Goal: Task Accomplishment & Management: Use online tool/utility

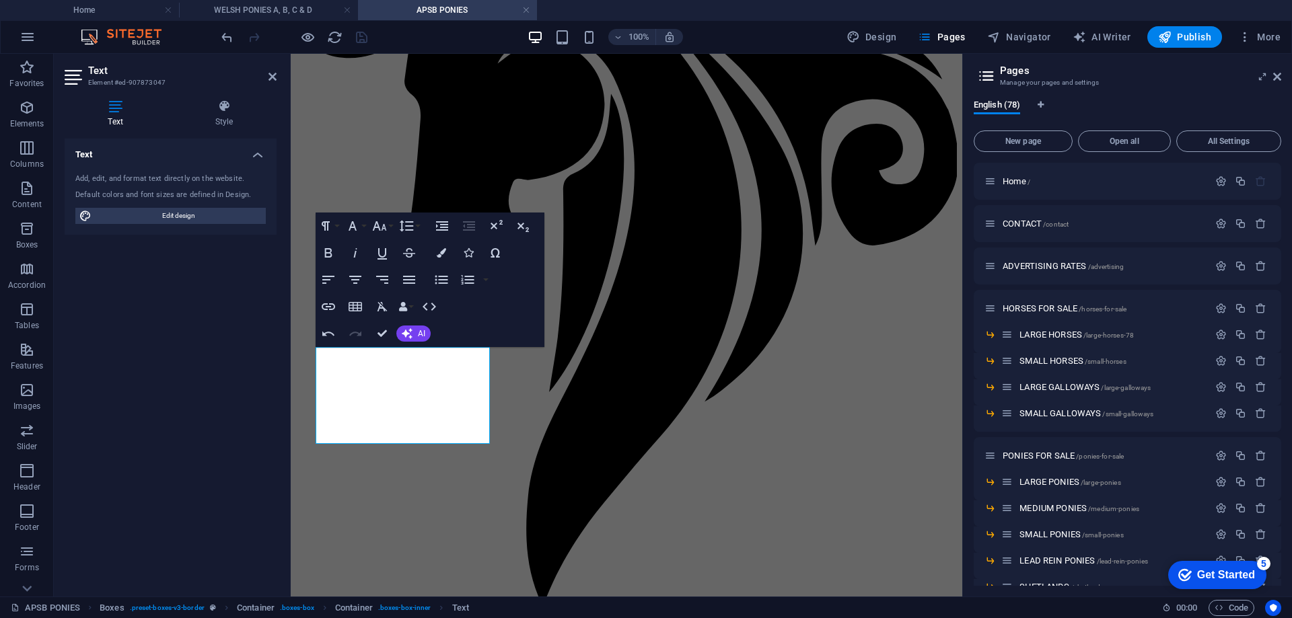
scroll to position [673, 0]
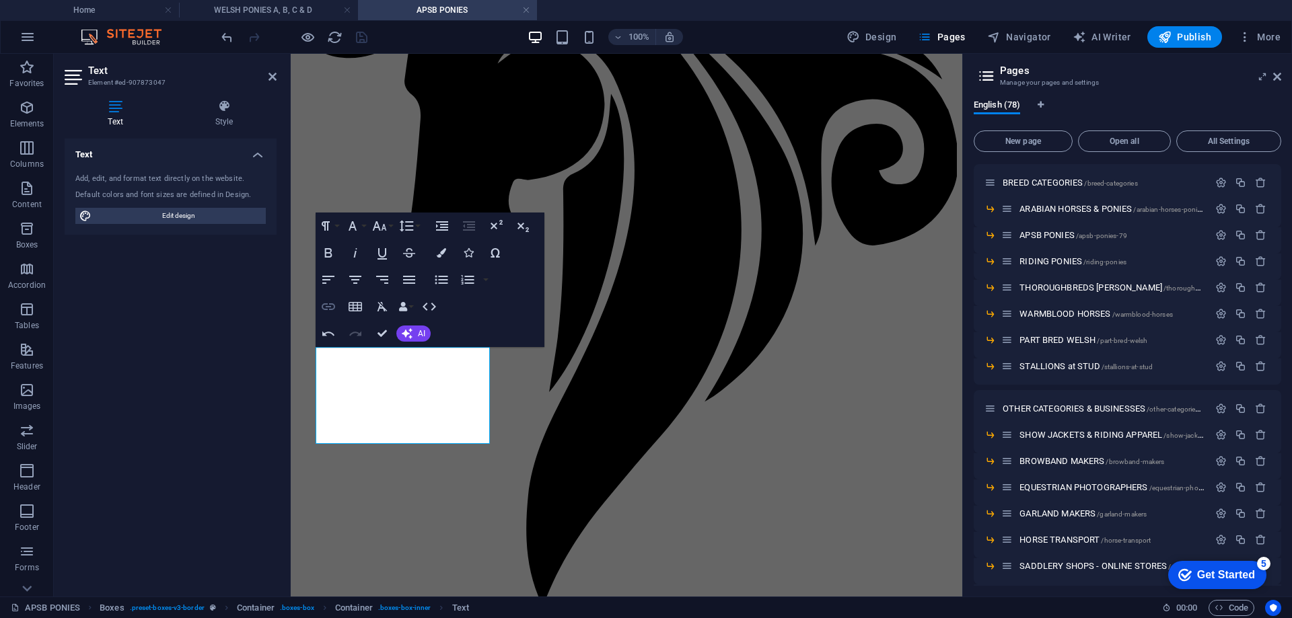
click at [327, 303] on icon "button" at bounding box center [328, 307] width 16 height 16
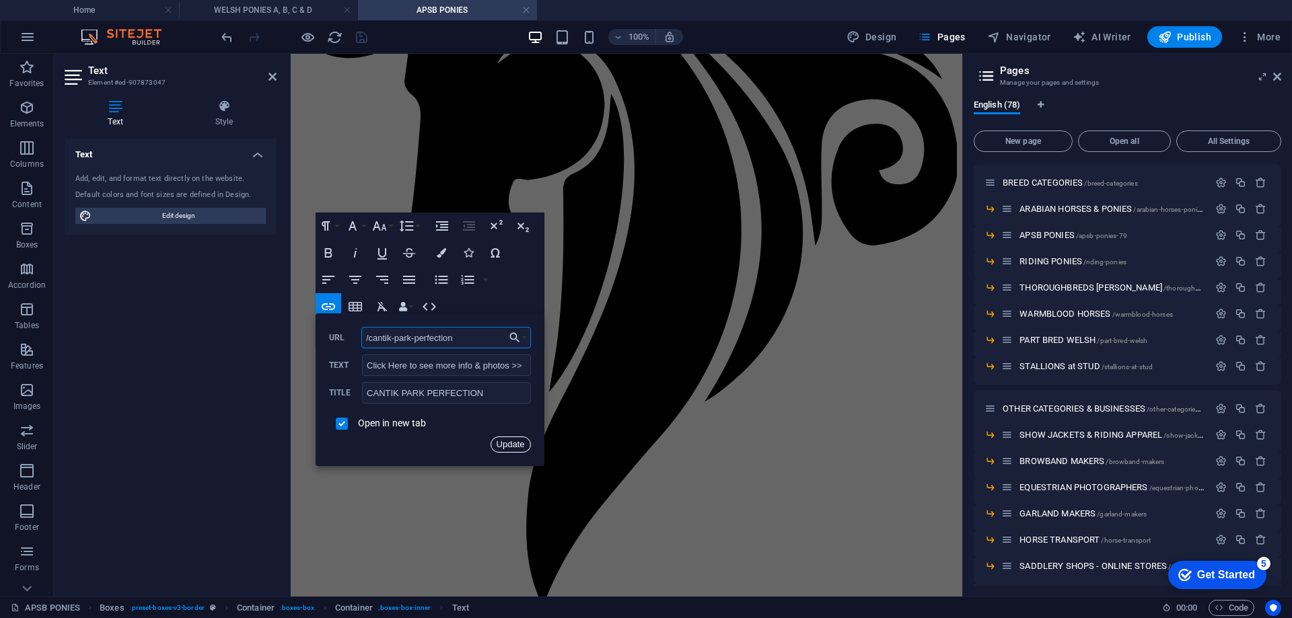
drag, startPoint x: 510, startPoint y: 445, endPoint x: 215, endPoint y: 391, distance: 300.3
click at [510, 445] on button "Update" at bounding box center [511, 445] width 40 height 16
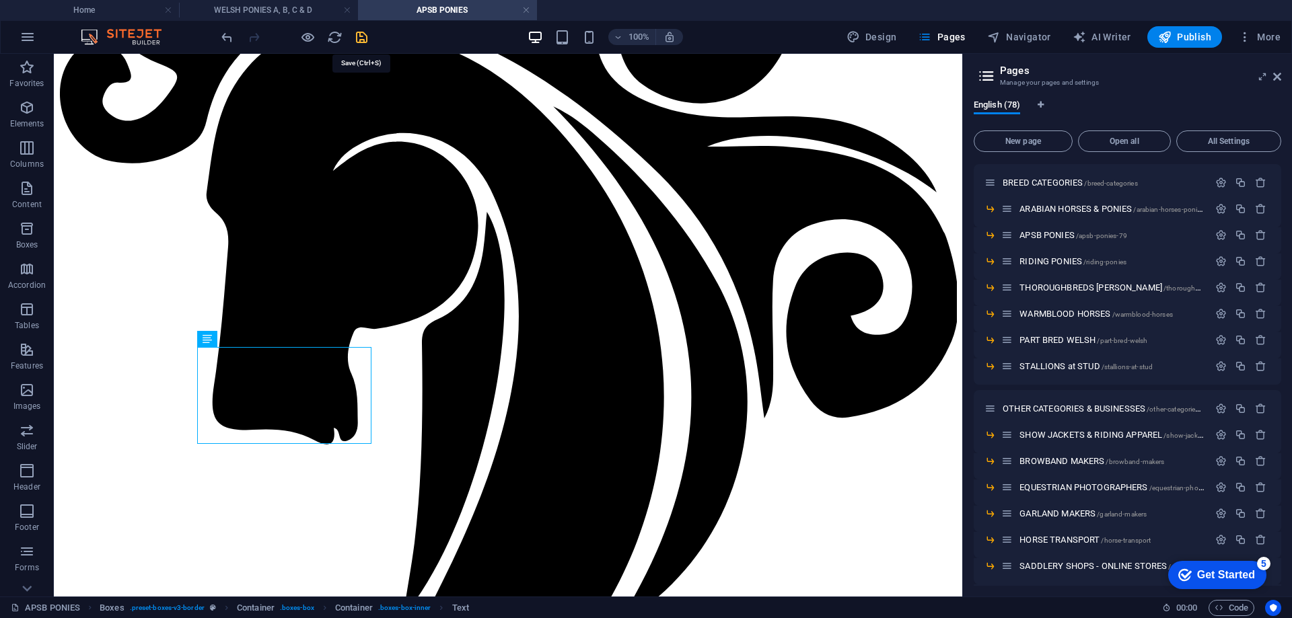
click at [359, 37] on icon "save" at bounding box center [361, 37] width 15 height 15
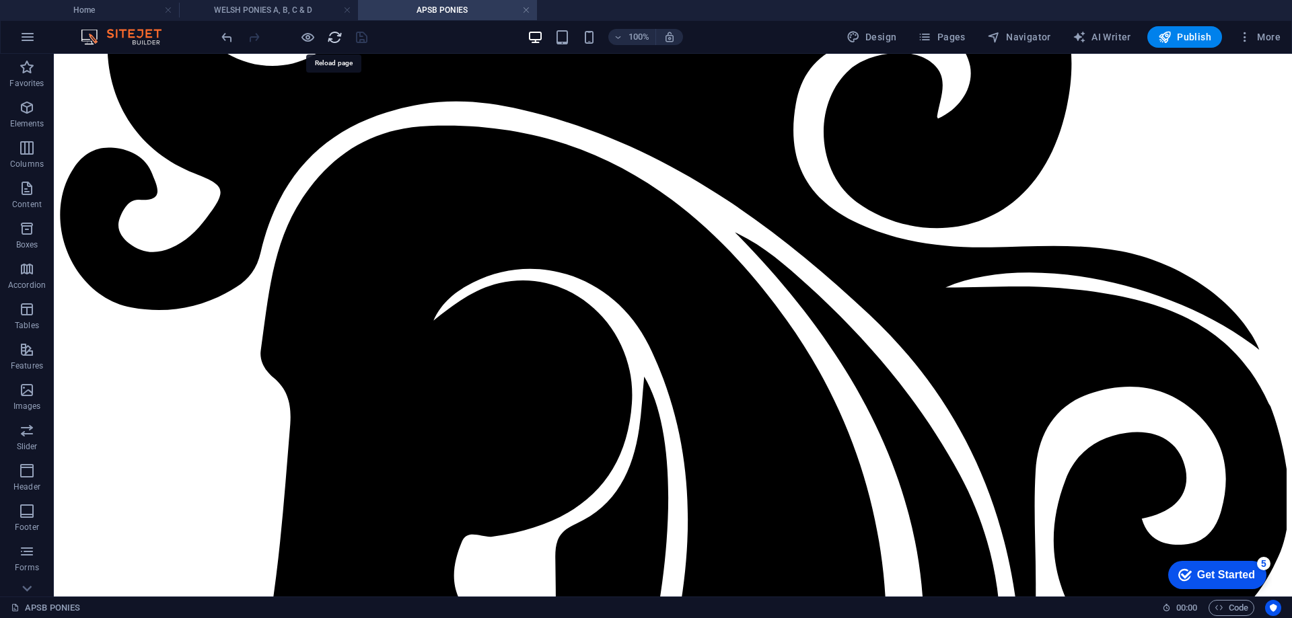
click at [328, 37] on icon "reload" at bounding box center [334, 37] width 15 height 15
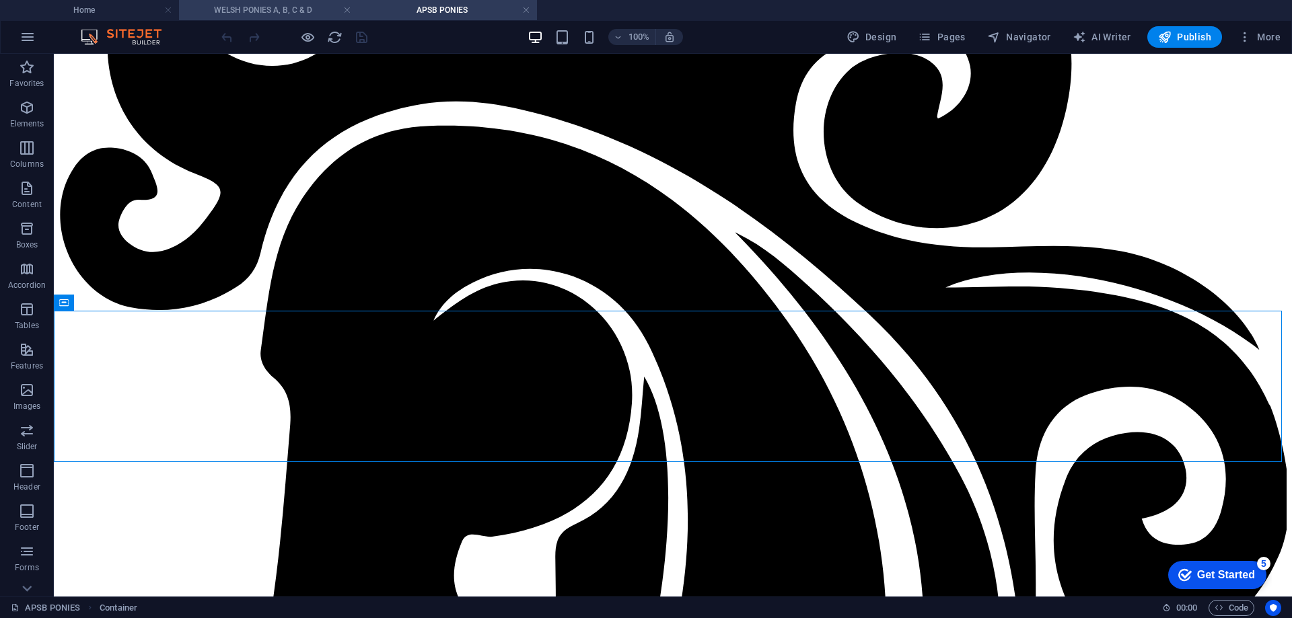
click at [252, 9] on h4 "WELSH PONIES A, B, C & D" at bounding box center [268, 10] width 179 height 15
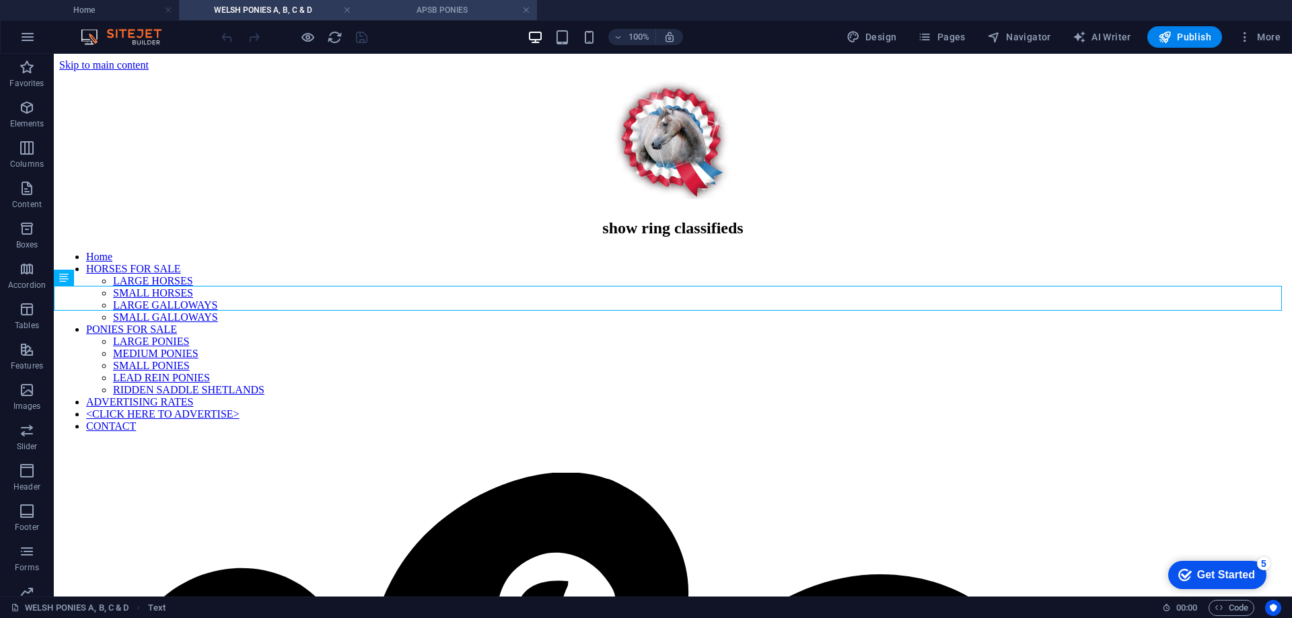
click at [433, 11] on h4 "APSB PONIES" at bounding box center [447, 10] width 179 height 15
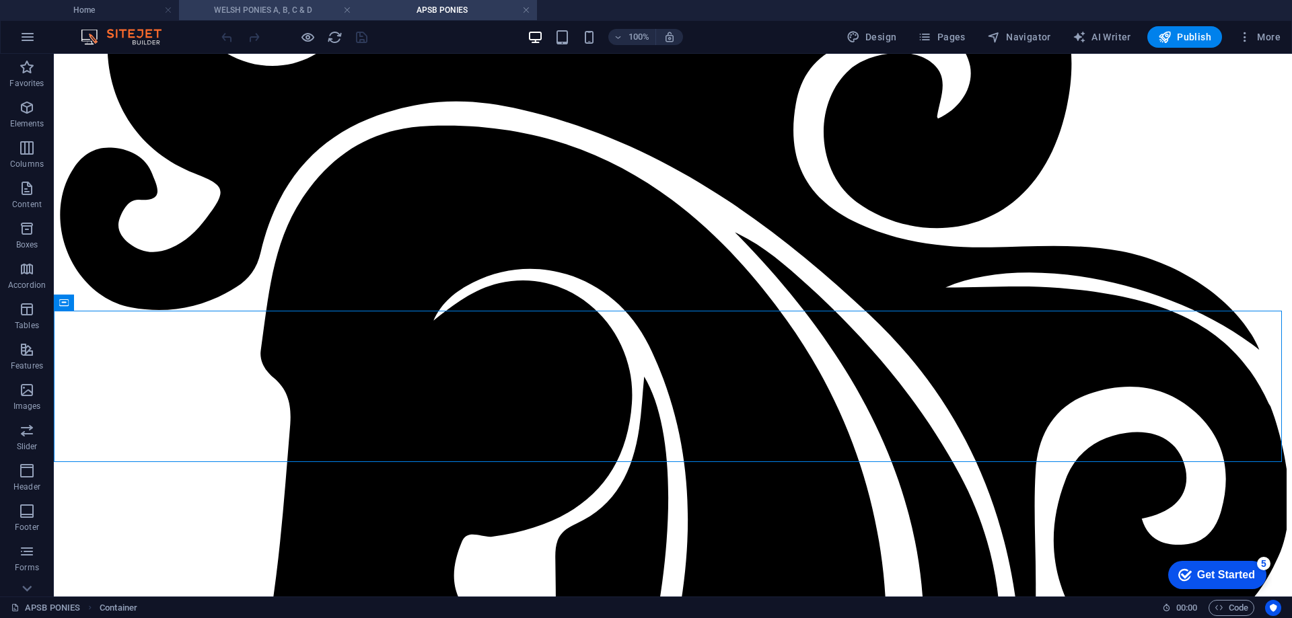
click at [285, 11] on h4 "WELSH PONIES A, B, C & D" at bounding box center [268, 10] width 179 height 15
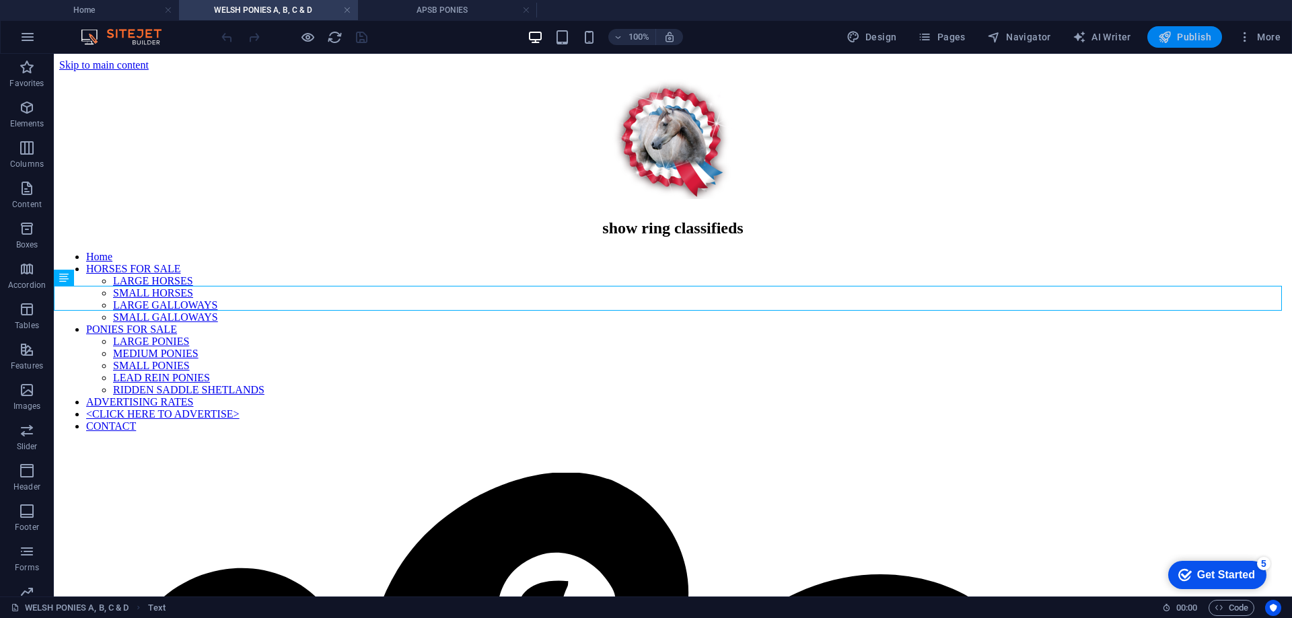
click at [1186, 34] on span "Publish" at bounding box center [1184, 36] width 53 height 13
